Goal: Transaction & Acquisition: Purchase product/service

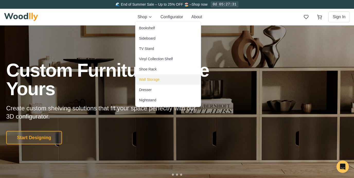
click at [155, 76] on div "Wall Storage" at bounding box center [168, 79] width 65 height 10
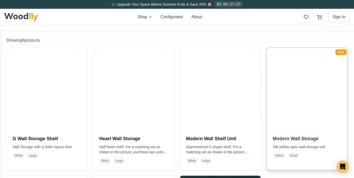
scroll to position [97, 0]
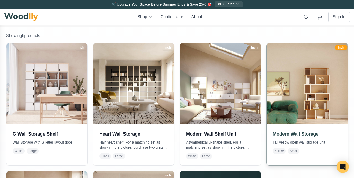
click at [318, 105] on img at bounding box center [307, 83] width 85 height 85
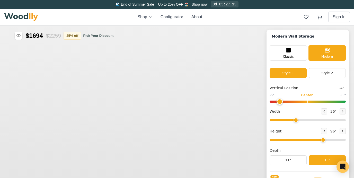
type input "-4"
type input "36"
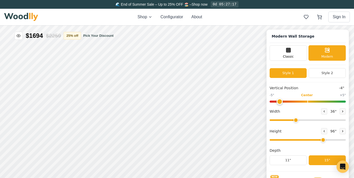
scroll to position [2, 0]
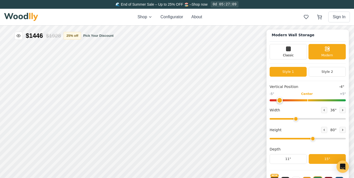
type input "6"
drag, startPoint x: 322, startPoint y: 139, endPoint x: 319, endPoint y: 139, distance: 2.9
click at [319, 139] on input "range" at bounding box center [308, 139] width 76 height 2
drag, startPoint x: 297, startPoint y: 119, endPoint x: 284, endPoint y: 119, distance: 13.1
type input "27"
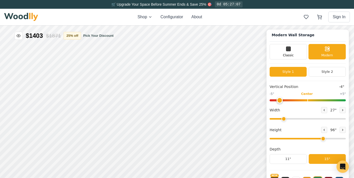
click at [284, 119] on input "range" at bounding box center [308, 119] width 76 height 2
click at [75, 35] on button "25 % off" at bounding box center [72, 36] width 17 height 8
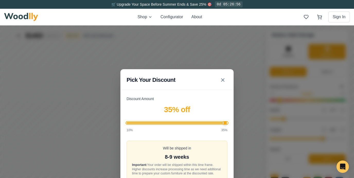
drag, startPoint x: 187, startPoint y: 123, endPoint x: 232, endPoint y: 127, distance: 45.0
type input "35"
click at [227, 124] on input "Discount Amount" at bounding box center [177, 123] width 101 height 2
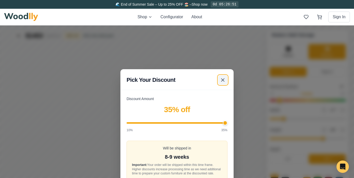
click at [224, 77] on icon at bounding box center [223, 80] width 6 height 6
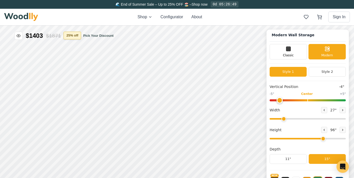
click at [75, 36] on button "25 % off" at bounding box center [72, 36] width 17 height 8
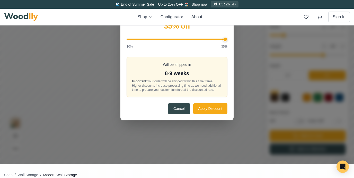
scroll to position [82, 0]
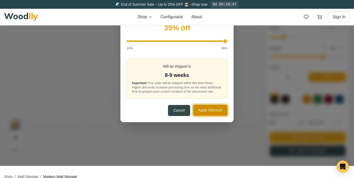
click at [207, 114] on button "Apply Discount" at bounding box center [210, 110] width 34 height 11
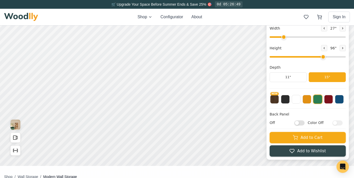
scroll to position [0, 0]
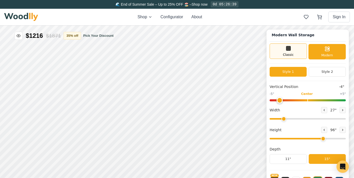
click at [291, 55] on span "Classic" at bounding box center [288, 54] width 11 height 5
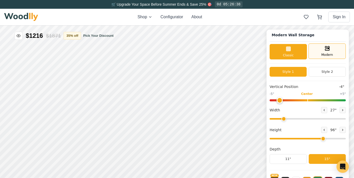
click at [322, 48] on div "Modern" at bounding box center [327, 50] width 37 height 15
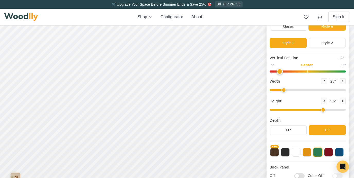
scroll to position [29, 0]
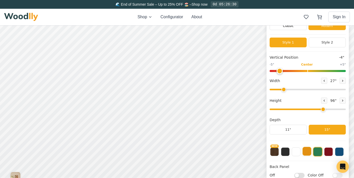
click at [310, 153] on button at bounding box center [307, 151] width 9 height 9
click at [338, 148] on button at bounding box center [339, 151] width 9 height 9
click at [331, 150] on button at bounding box center [328, 151] width 9 height 9
click at [286, 153] on button at bounding box center [285, 151] width 9 height 9
click at [306, 152] on button at bounding box center [307, 151] width 9 height 9
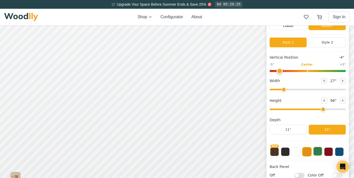
click at [318, 152] on button at bounding box center [317, 151] width 9 height 9
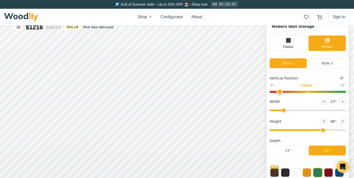
scroll to position [8, 0]
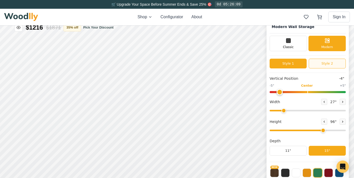
click at [322, 63] on button "Style 2" at bounding box center [327, 64] width 37 height 10
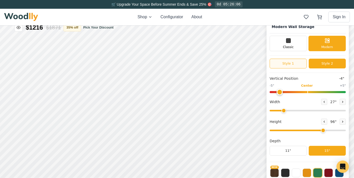
click at [292, 66] on button "Style 1" at bounding box center [288, 64] width 37 height 10
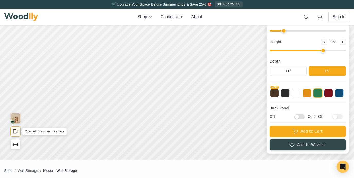
scroll to position [85, 0]
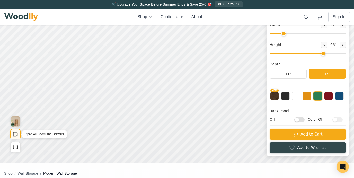
click at [14, 135] on icon "Open All Doors and Drawers" at bounding box center [16, 134] width 6 height 6
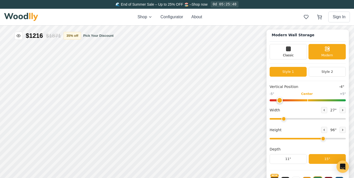
scroll to position [70, 0]
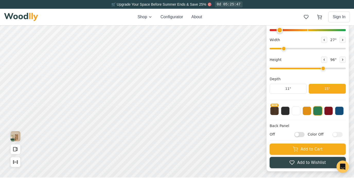
click at [301, 134] on input "Off" at bounding box center [299, 134] width 10 height 5
click at [301, 134] on input "On" at bounding box center [299, 134] width 10 height 5
checkbox input "false"
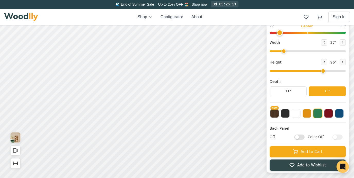
scroll to position [0, 0]
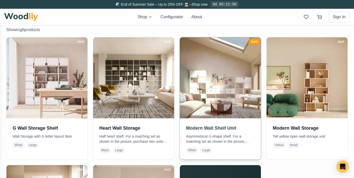
scroll to position [112, 0]
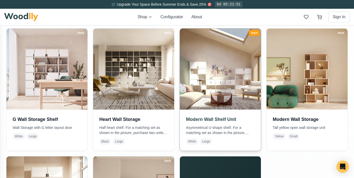
click at [221, 96] on img at bounding box center [220, 69] width 85 height 85
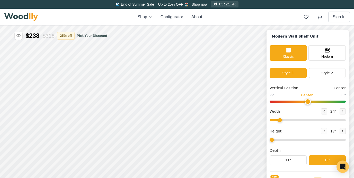
type input "63"
type input "3"
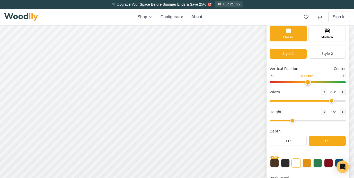
scroll to position [17, 0]
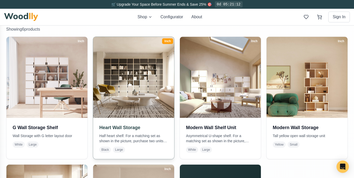
scroll to position [112, 0]
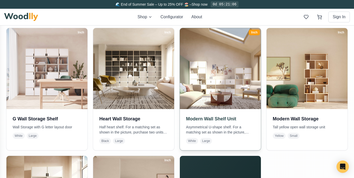
click at [223, 93] on img at bounding box center [220, 68] width 85 height 85
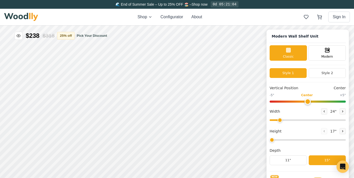
type input "63"
type input "3"
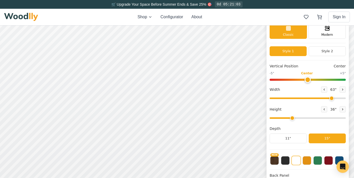
scroll to position [21, 0]
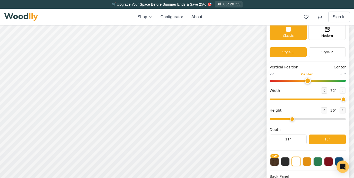
drag, startPoint x: 330, startPoint y: 98, endPoint x: 347, endPoint y: 100, distance: 17.1
type input "72"
click at [346, 100] on input "range" at bounding box center [308, 100] width 76 height 2
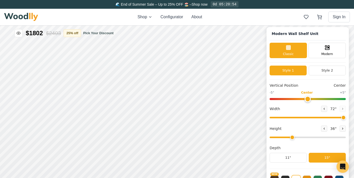
scroll to position [0, 0]
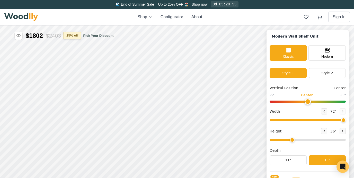
click at [79, 34] on button "25 % off" at bounding box center [72, 36] width 17 height 8
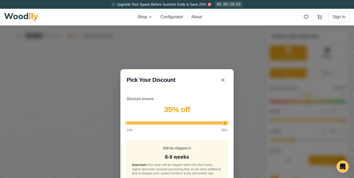
drag, startPoint x: 185, startPoint y: 121, endPoint x: 230, endPoint y: 125, distance: 45.5
type input "35"
click at [227, 124] on input "Discount Amount" at bounding box center [177, 123] width 101 height 2
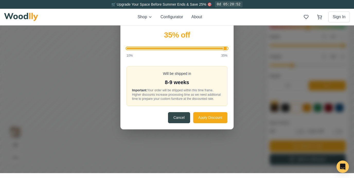
scroll to position [75, 0]
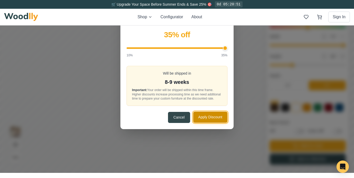
click at [209, 120] on button "Apply Discount" at bounding box center [210, 117] width 34 height 11
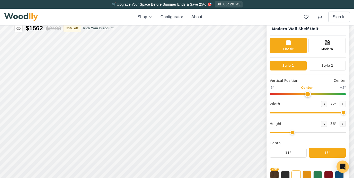
scroll to position [8, 0]
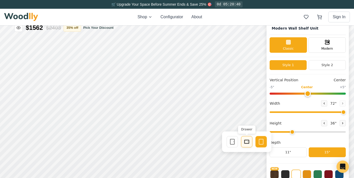
click at [247, 143] on icon at bounding box center [247, 142] width 6 height 6
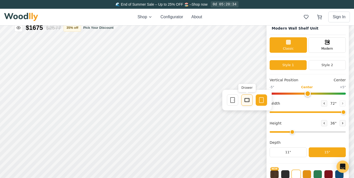
click at [247, 101] on icon at bounding box center [247, 100] width 6 height 6
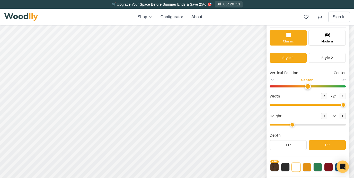
scroll to position [17, 0]
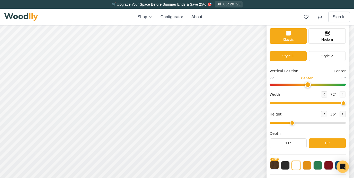
click at [275, 167] on button "NEW" at bounding box center [274, 165] width 9 height 9
click at [288, 166] on button at bounding box center [285, 165] width 9 height 9
click at [296, 166] on button at bounding box center [296, 165] width 9 height 9
click at [306, 167] on button at bounding box center [307, 165] width 9 height 9
click at [315, 167] on button at bounding box center [317, 165] width 9 height 9
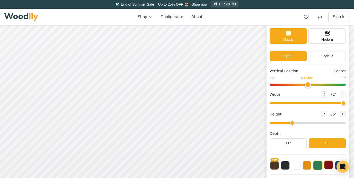
click at [326, 167] on button at bounding box center [328, 165] width 9 height 9
click at [336, 163] on button at bounding box center [339, 165] width 9 height 9
click at [319, 165] on button at bounding box center [317, 165] width 9 height 9
click at [299, 167] on button at bounding box center [296, 165] width 9 height 9
click at [317, 167] on button at bounding box center [317, 165] width 9 height 9
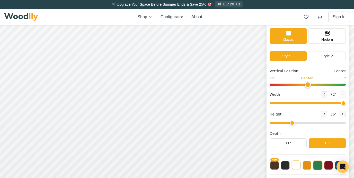
click at [295, 164] on button at bounding box center [296, 165] width 9 height 9
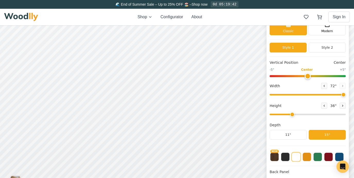
scroll to position [27, 0]
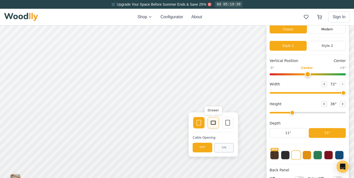
click at [215, 124] on rect at bounding box center [213, 123] width 5 height 4
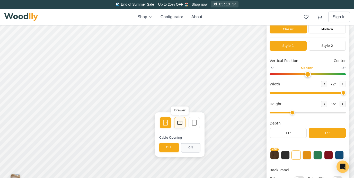
click at [182, 124] on rect at bounding box center [180, 122] width 4 height 3
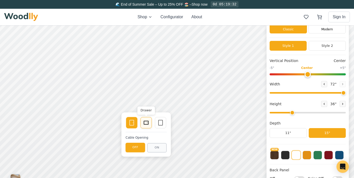
click at [143, 124] on div "Drawer" at bounding box center [145, 122] width 11 height 11
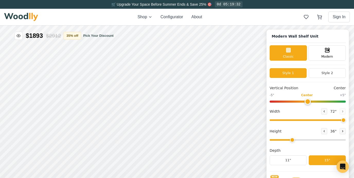
scroll to position [0, 0]
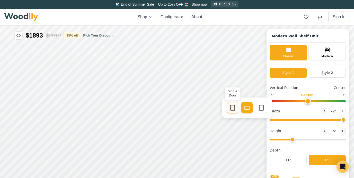
click at [232, 107] on icon at bounding box center [233, 108] width 6 height 6
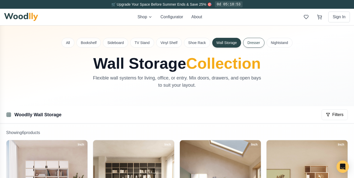
click at [258, 44] on button "Dresser" at bounding box center [253, 43] width 21 height 10
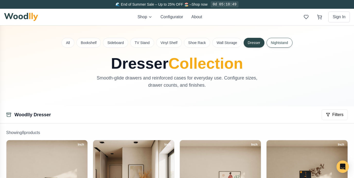
click at [283, 44] on button "Nightstand" at bounding box center [280, 43] width 26 height 10
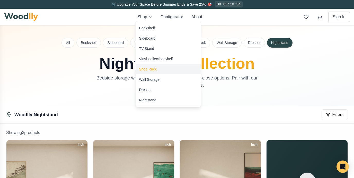
click at [153, 71] on div "Shoe Rack" at bounding box center [147, 69] width 17 height 5
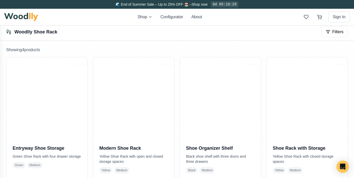
scroll to position [96, 0]
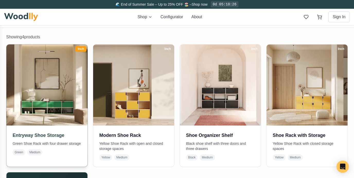
click at [44, 108] on img at bounding box center [46, 84] width 85 height 85
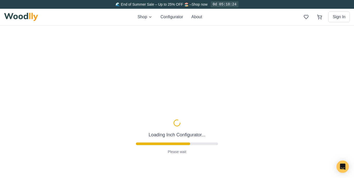
type input "67"
type input "2"
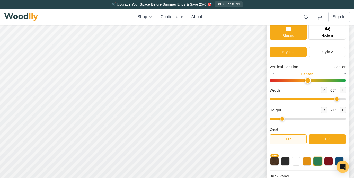
scroll to position [2, 0]
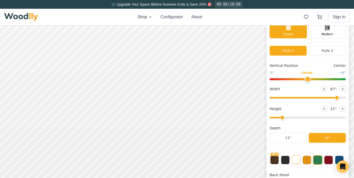
click at [295, 159] on button at bounding box center [296, 159] width 9 height 9
click at [39, 102] on div "15"" at bounding box center [39, 103] width 6 height 6
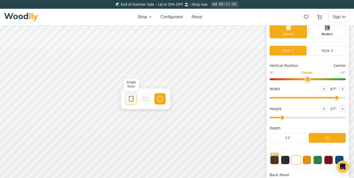
click at [131, 98] on icon at bounding box center [131, 99] width 6 height 6
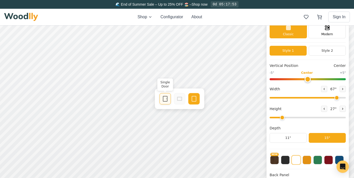
click at [165, 101] on rect at bounding box center [165, 98] width 4 height 5
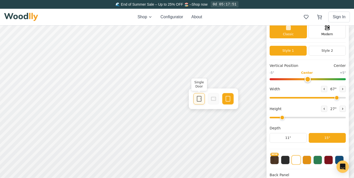
click at [197, 98] on icon at bounding box center [199, 99] width 6 height 6
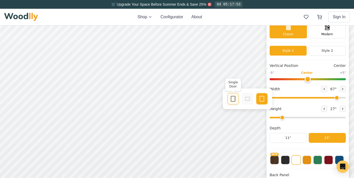
click at [232, 102] on icon at bounding box center [233, 99] width 6 height 6
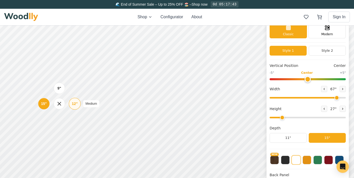
click at [73, 103] on div "12"" at bounding box center [75, 104] width 6 height 6
click at [55, 90] on div "9"" at bounding box center [57, 88] width 4 height 6
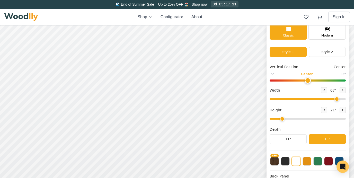
scroll to position [0, 0]
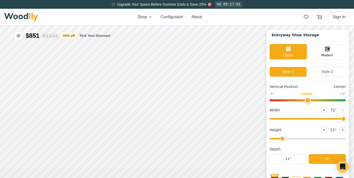
drag, startPoint x: 336, startPoint y: 118, endPoint x: 346, endPoint y: 119, distance: 9.6
type input "72"
click at [346, 119] on input "range" at bounding box center [308, 119] width 76 height 2
click at [64, 125] on div "12"" at bounding box center [64, 124] width 6 height 6
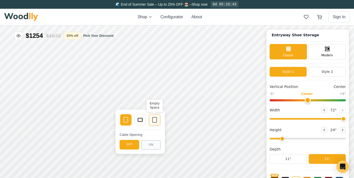
click at [154, 119] on icon at bounding box center [155, 120] width 6 height 6
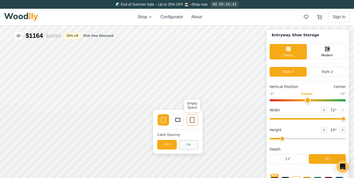
click at [193, 120] on icon at bounding box center [192, 120] width 6 height 6
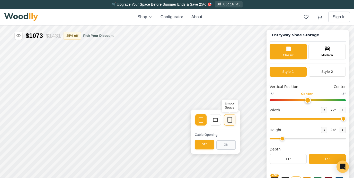
click at [230, 122] on icon at bounding box center [230, 120] width 6 height 6
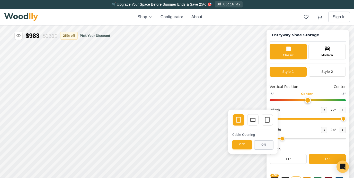
click at [267, 120] on icon at bounding box center [267, 120] width 6 height 6
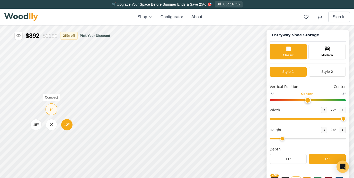
click at [52, 110] on div "9"" at bounding box center [51, 110] width 4 height 6
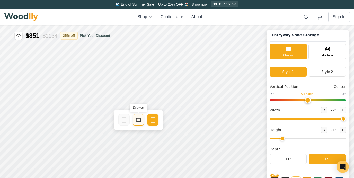
click at [137, 125] on div "Drawer" at bounding box center [138, 119] width 11 height 11
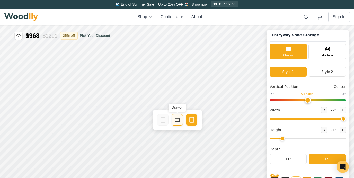
click at [179, 117] on icon at bounding box center [177, 120] width 6 height 6
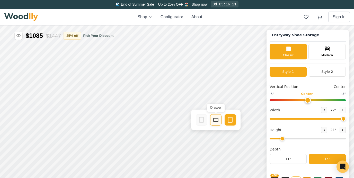
click at [213, 120] on icon at bounding box center [216, 120] width 6 height 6
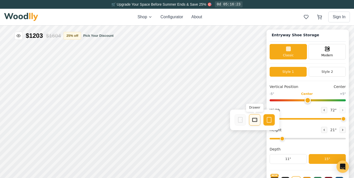
click at [253, 119] on icon at bounding box center [255, 120] width 6 height 6
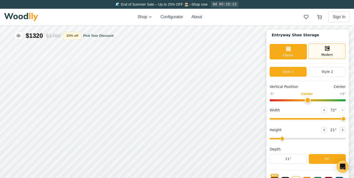
click at [328, 54] on span "Modern" at bounding box center [327, 54] width 12 height 5
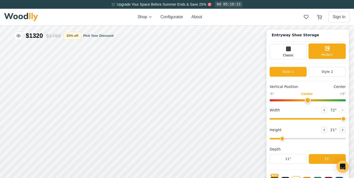
click at [328, 54] on span "Modern" at bounding box center [327, 54] width 12 height 5
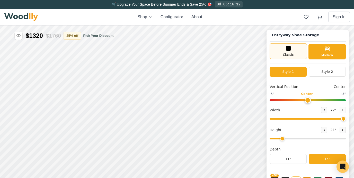
click at [293, 49] on div "Classic" at bounding box center [288, 50] width 37 height 15
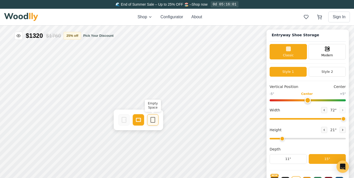
click at [154, 121] on icon at bounding box center [153, 120] width 6 height 6
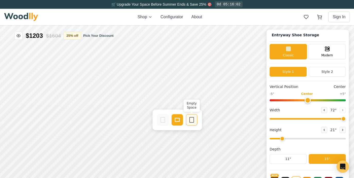
click at [192, 122] on icon at bounding box center [192, 120] width 6 height 6
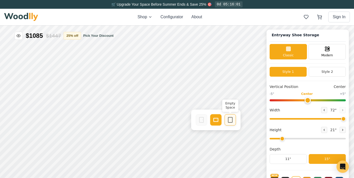
click at [234, 122] on div "Empty Space" at bounding box center [230, 119] width 11 height 11
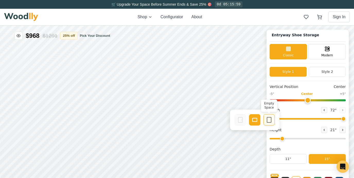
click at [266, 120] on icon at bounding box center [269, 120] width 6 height 6
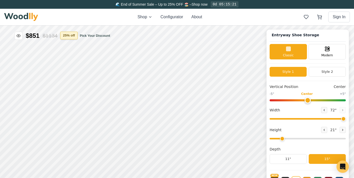
click at [71, 32] on button "25 % off" at bounding box center [68, 36] width 17 height 8
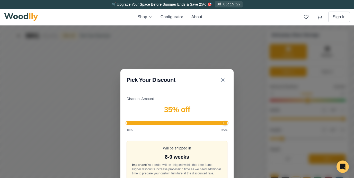
drag, startPoint x: 186, startPoint y: 121, endPoint x: 230, endPoint y: 127, distance: 44.4
type input "35"
click at [227, 124] on input "Discount Amount" at bounding box center [177, 123] width 101 height 2
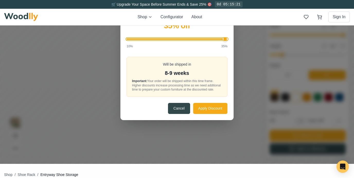
scroll to position [90, 0]
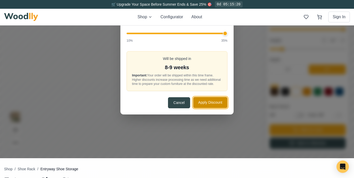
click at [209, 102] on button "Apply Discount" at bounding box center [210, 102] width 34 height 11
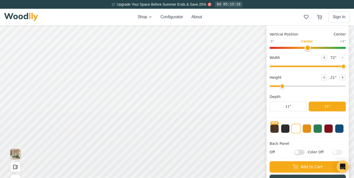
scroll to position [51, 0]
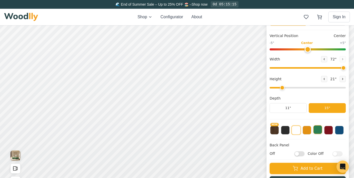
click at [318, 129] on button at bounding box center [317, 129] width 9 height 9
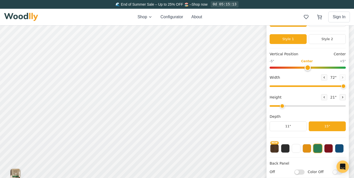
scroll to position [31, 0]
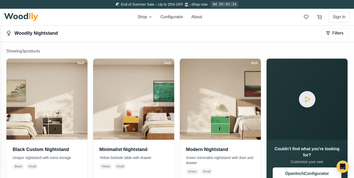
scroll to position [78, 0]
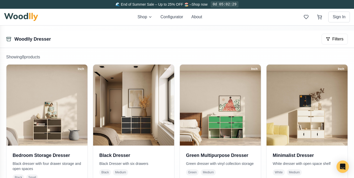
scroll to position [78, 0]
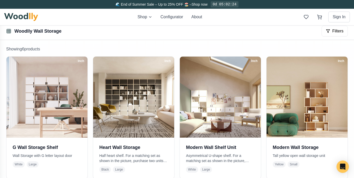
scroll to position [91, 0]
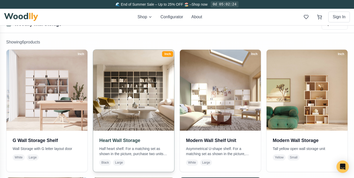
click at [123, 104] on img at bounding box center [133, 90] width 85 height 85
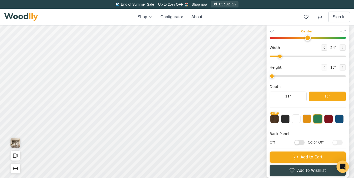
type input "72"
type input "7"
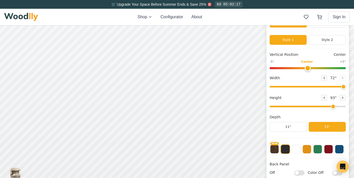
scroll to position [34, 0]
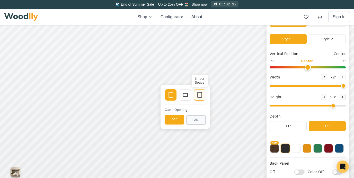
click at [200, 95] on icon at bounding box center [200, 95] width 6 height 6
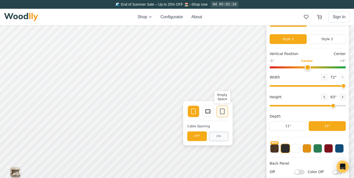
click at [226, 108] on div "Empty Space" at bounding box center [222, 111] width 11 height 11
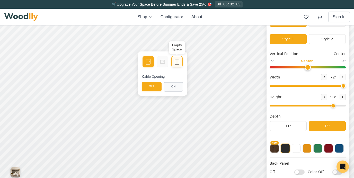
click at [176, 63] on icon at bounding box center [177, 62] width 6 height 6
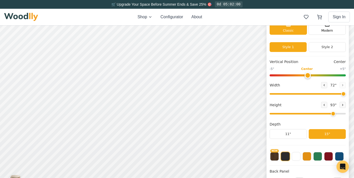
scroll to position [26, 0]
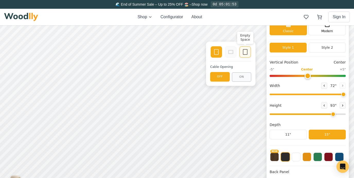
click at [244, 51] on icon at bounding box center [245, 52] width 6 height 6
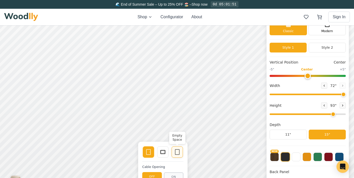
click at [177, 152] on icon at bounding box center [177, 152] width 6 height 6
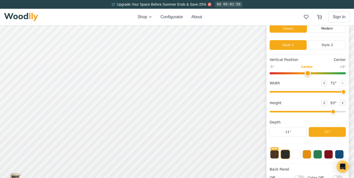
scroll to position [32, 0]
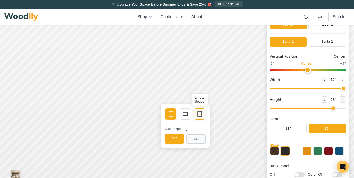
click at [203, 116] on div "Empty Space" at bounding box center [199, 113] width 11 height 11
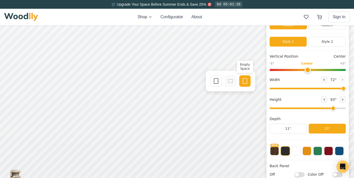
click at [243, 80] on icon at bounding box center [245, 81] width 6 height 6
click at [215, 81] on icon at bounding box center [216, 81] width 6 height 6
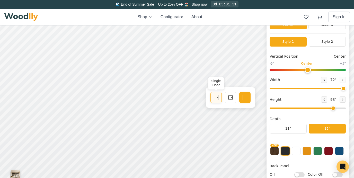
click at [217, 96] on icon at bounding box center [216, 97] width 6 height 6
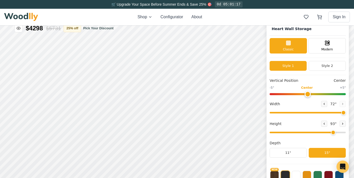
scroll to position [0, 0]
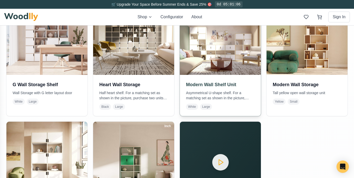
scroll to position [145, 0]
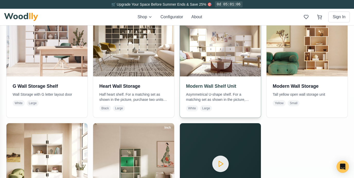
click at [214, 83] on h3 "Modern Wall Shelf Unit" at bounding box center [220, 86] width 69 height 7
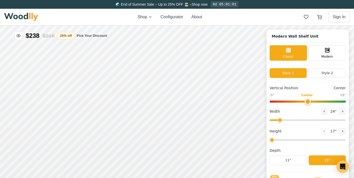
type input "63"
type input "3"
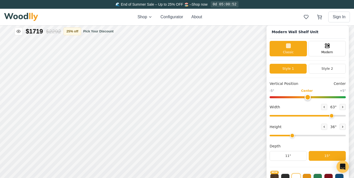
scroll to position [5, 0]
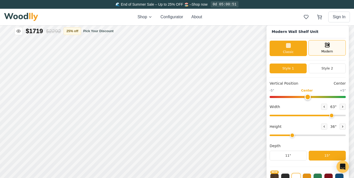
click at [321, 50] on span "Modern" at bounding box center [327, 51] width 12 height 5
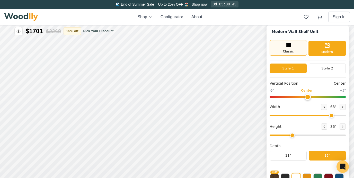
click at [301, 47] on div "Classic" at bounding box center [288, 47] width 37 height 15
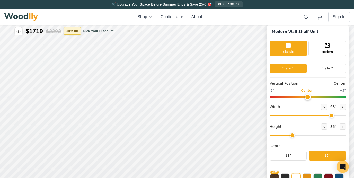
click at [76, 32] on button "25 % off" at bounding box center [72, 31] width 17 height 8
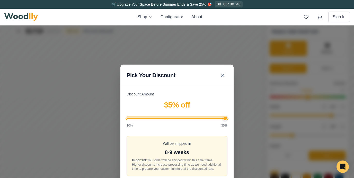
drag, startPoint x: 187, startPoint y: 116, endPoint x: 229, endPoint y: 124, distance: 42.7
type input "35"
click at [227, 119] on input "Discount Amount" at bounding box center [177, 119] width 101 height 2
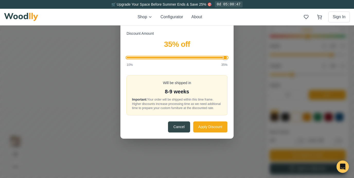
scroll to position [69, 0]
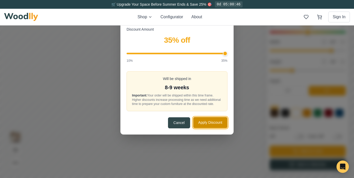
click at [209, 126] on button "Apply Discount" at bounding box center [210, 122] width 34 height 11
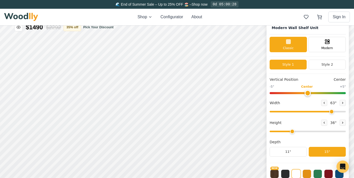
scroll to position [0, 0]
